Goal: Information Seeking & Learning: Learn about a topic

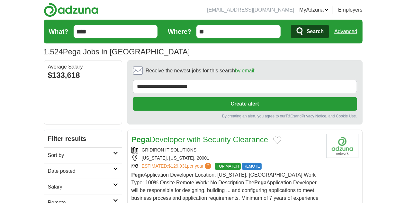
click at [48, 151] on h2 "Sort by" at bounding box center [80, 155] width 65 height 8
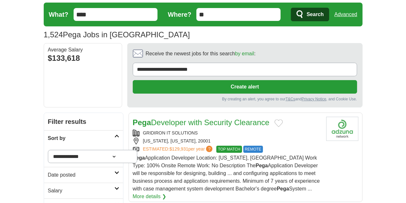
scroll to position [17, 0]
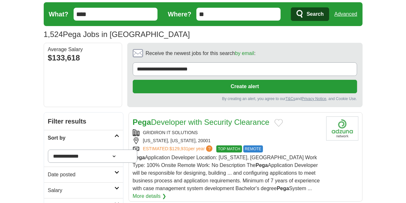
click at [48, 150] on select "**********" at bounding box center [93, 156] width 90 height 13
select select "**********"
click at [48, 150] on select "**********" at bounding box center [93, 156] width 90 height 13
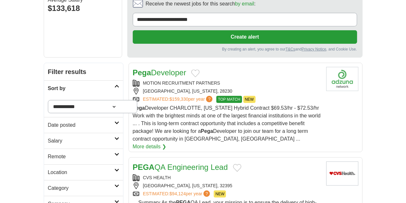
scroll to position [67, 0]
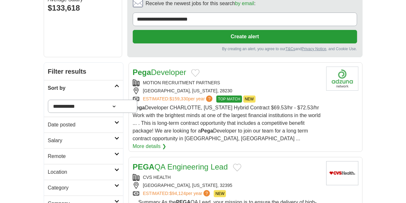
click at [55, 121] on h2 "Date posted" at bounding box center [81, 125] width 67 height 8
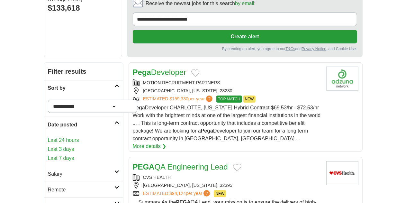
click at [48, 145] on link "Last 3 days" at bounding box center [83, 149] width 71 height 8
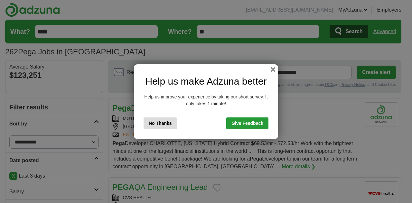
click at [159, 122] on button "No Thanks" at bounding box center [159, 123] width 33 height 12
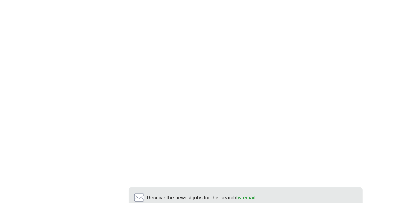
scroll to position [1257, 0]
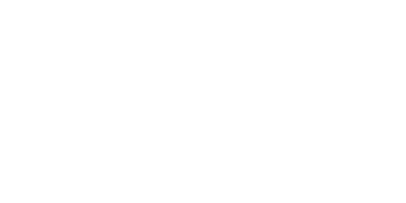
scroll to position [1222, 0]
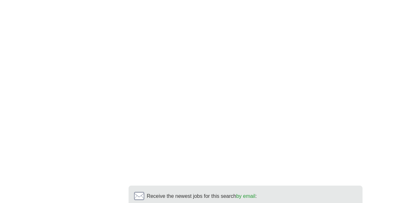
scroll to position [1159, 0]
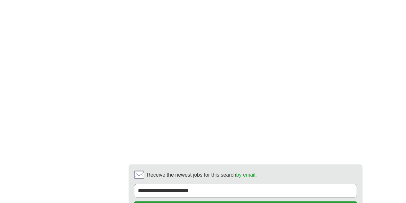
scroll to position [1142, 0]
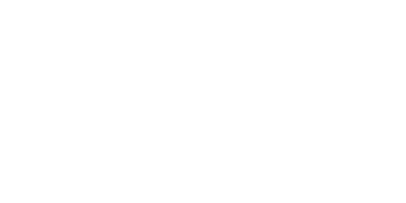
scroll to position [1054, 0]
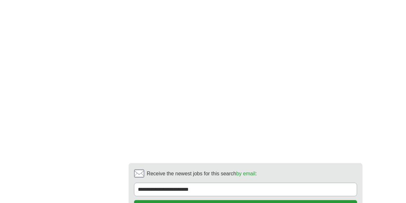
scroll to position [1144, 0]
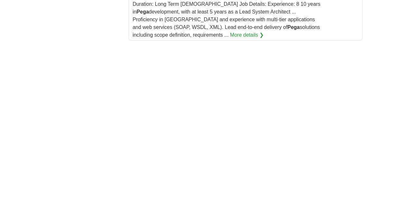
scroll to position [1017, 0]
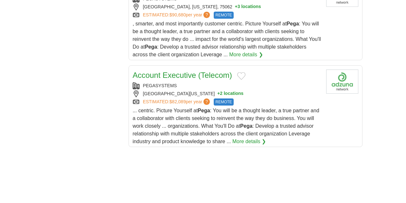
scroll to position [982, 0]
